Goal: Task Accomplishment & Management: Use online tool/utility

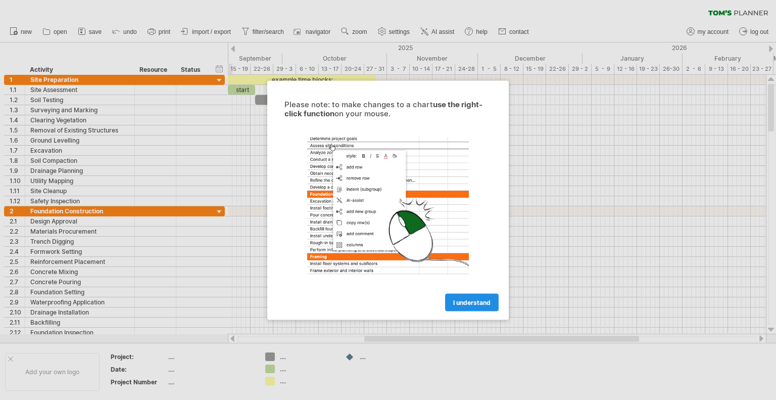
click at [469, 298] on span "I understand" at bounding box center [471, 302] width 37 height 8
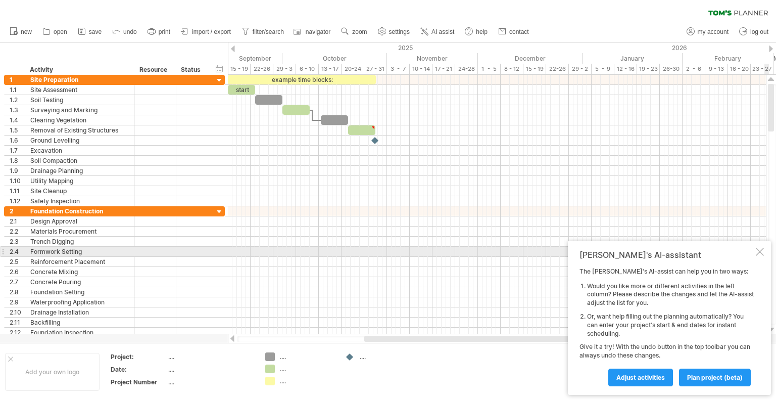
click at [760, 255] on div at bounding box center [760, 252] width 8 height 8
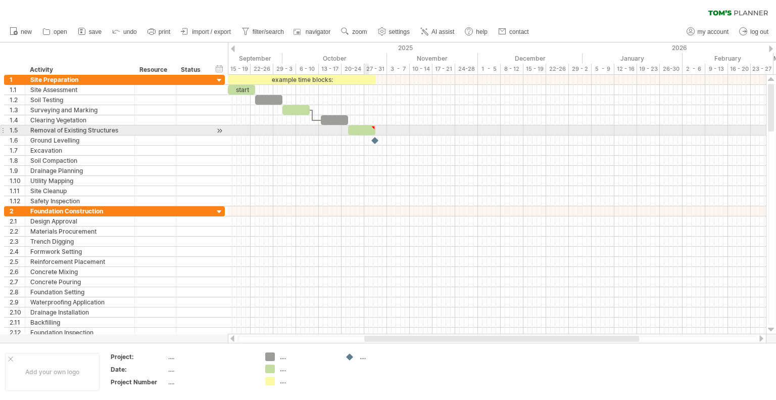
type textarea "**********"
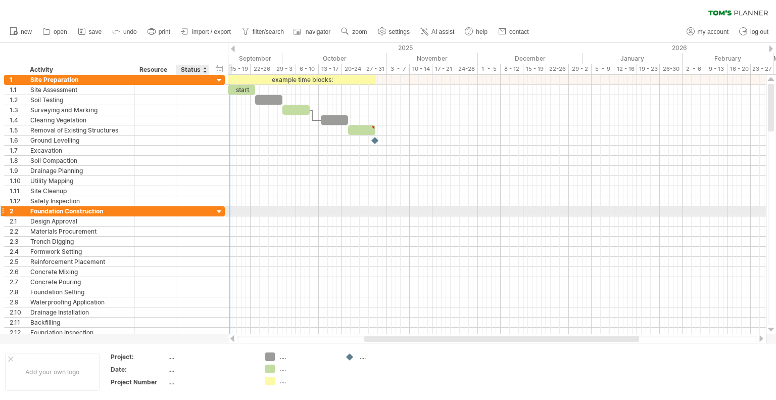
click at [219, 209] on div at bounding box center [220, 212] width 10 height 10
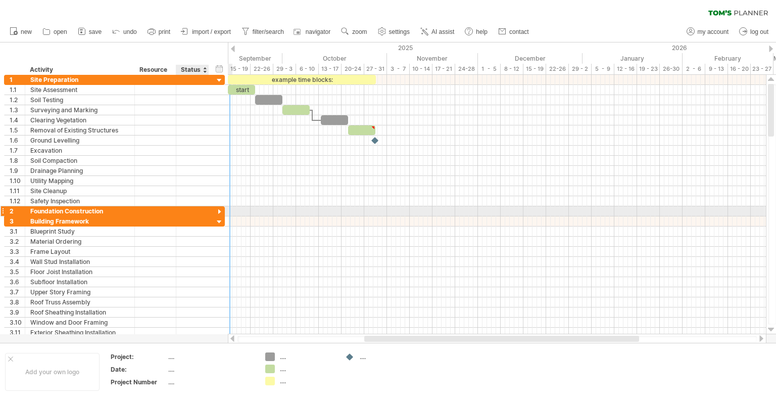
click at [219, 209] on div at bounding box center [220, 212] width 10 height 10
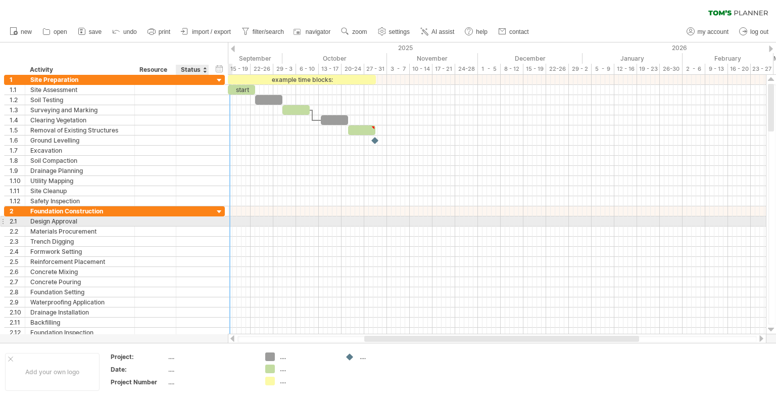
click at [213, 220] on div "**********" at bounding box center [114, 221] width 221 height 10
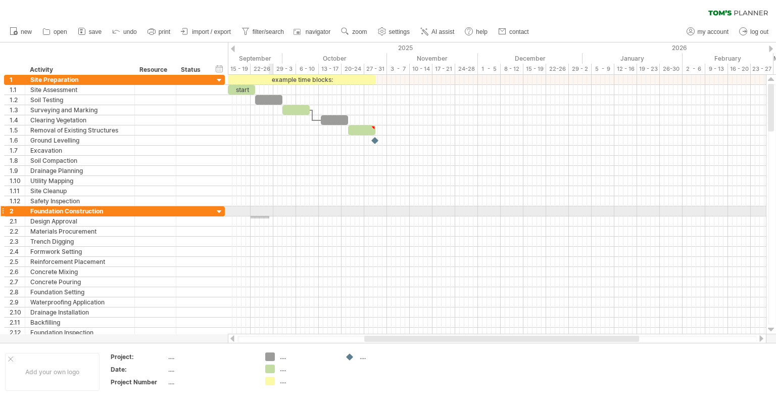
drag, startPoint x: 251, startPoint y: 218, endPoint x: 269, endPoint y: 216, distance: 18.9
click at [269, 216] on div at bounding box center [497, 221] width 538 height 10
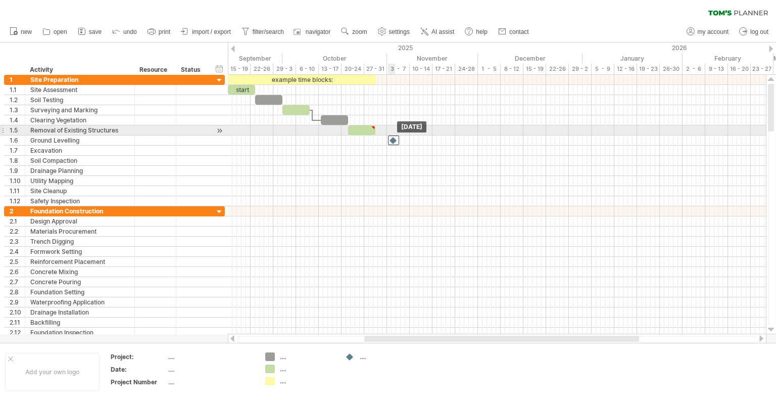
drag, startPoint x: 376, startPoint y: 137, endPoint x: 396, endPoint y: 134, distance: 19.9
click at [396, 134] on div "example time blocks: start [DATE]" at bounding box center [497, 204] width 538 height 259
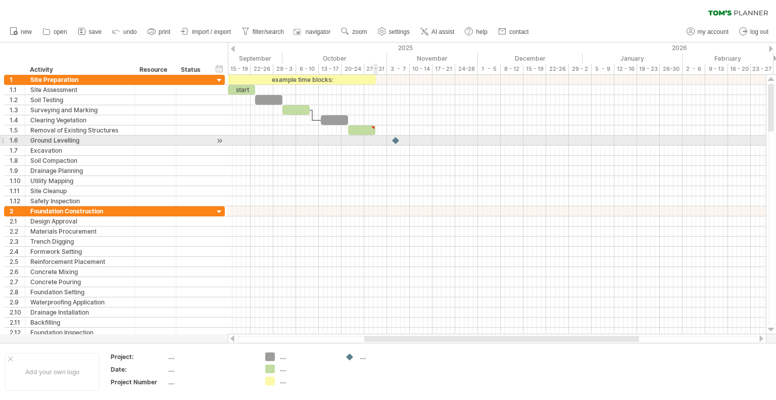
click at [375, 140] on div at bounding box center [497, 140] width 538 height 10
drag, startPoint x: 399, startPoint y: 140, endPoint x: 380, endPoint y: 142, distance: 19.3
click at [380, 142] on div at bounding box center [378, 140] width 11 height 10
click at [378, 139] on div at bounding box center [378, 140] width 10 height 10
click at [378, 139] on div at bounding box center [378, 140] width 11 height 10
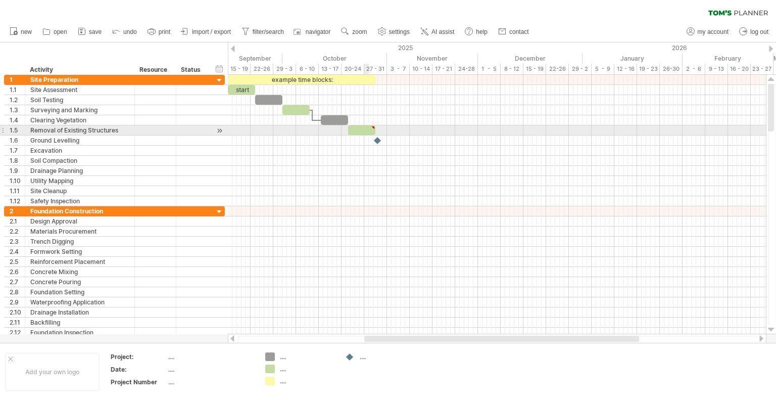
click at [368, 129] on div at bounding box center [361, 130] width 27 height 10
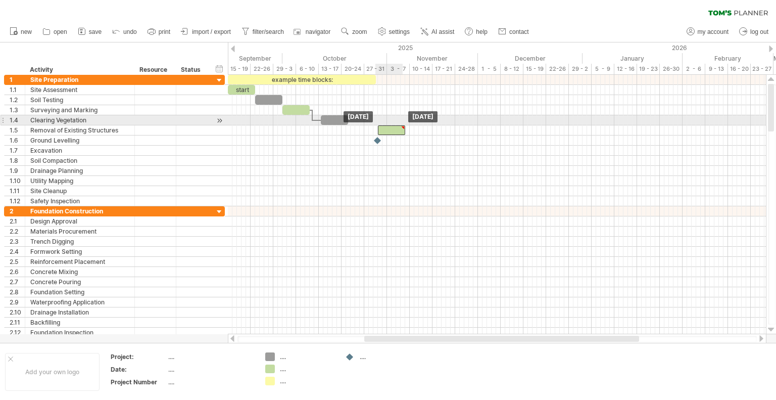
drag, startPoint x: 373, startPoint y: 128, endPoint x: 410, endPoint y: 121, distance: 38.1
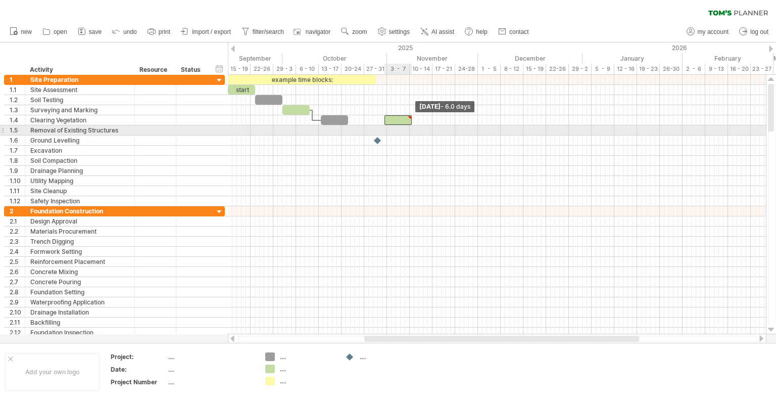
drag, startPoint x: 410, startPoint y: 121, endPoint x: 410, endPoint y: 135, distance: 14.2
click at [410, 135] on div "example time blocks: start [DATE] - 6.0 days [DATE]" at bounding box center [497, 204] width 538 height 259
drag, startPoint x: 396, startPoint y: 120, endPoint x: 360, endPoint y: 130, distance: 37.6
drag, startPoint x: 377, startPoint y: 142, endPoint x: 379, endPoint y: 127, distance: 14.8
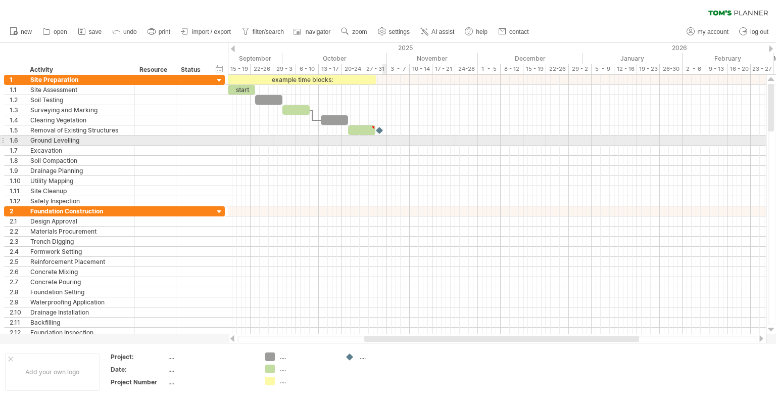
click at [383, 137] on div at bounding box center [497, 140] width 538 height 10
drag, startPoint x: 380, startPoint y: 128, endPoint x: 381, endPoint y: 141, distance: 12.7
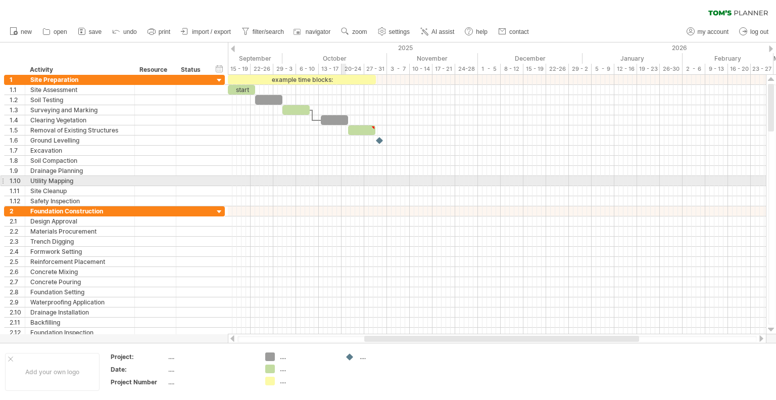
click at [342, 179] on div at bounding box center [497, 181] width 538 height 10
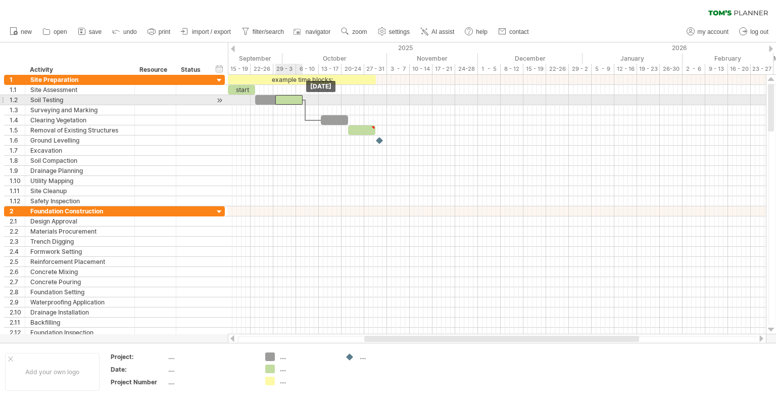
drag, startPoint x: 300, startPoint y: 109, endPoint x: 294, endPoint y: 101, distance: 10.4
